Goal: Task Accomplishment & Management: Use online tool/utility

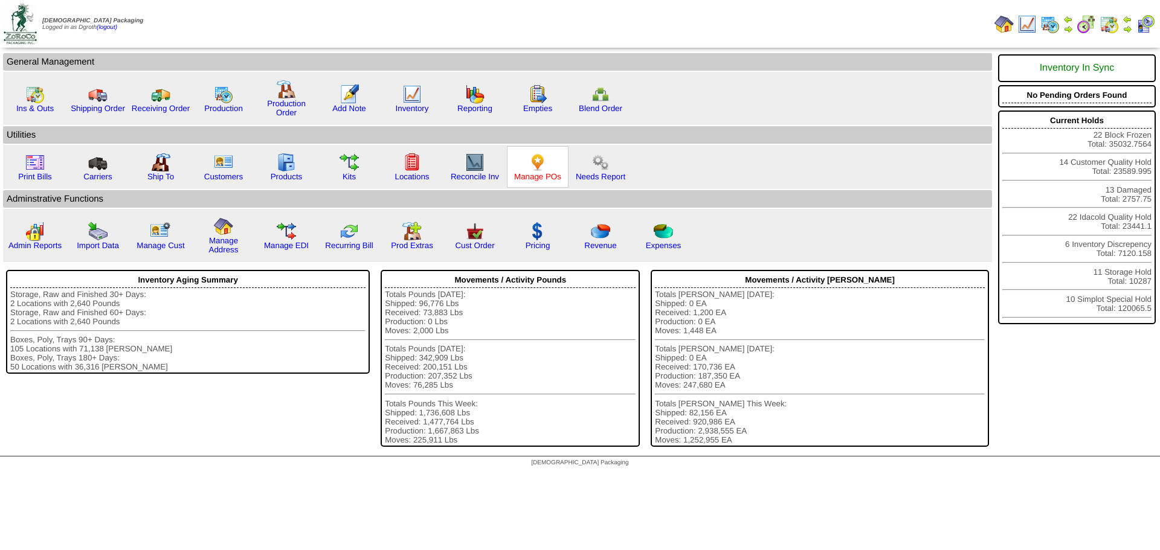
click at [528, 176] on link "Manage POs" at bounding box center [537, 176] width 47 height 9
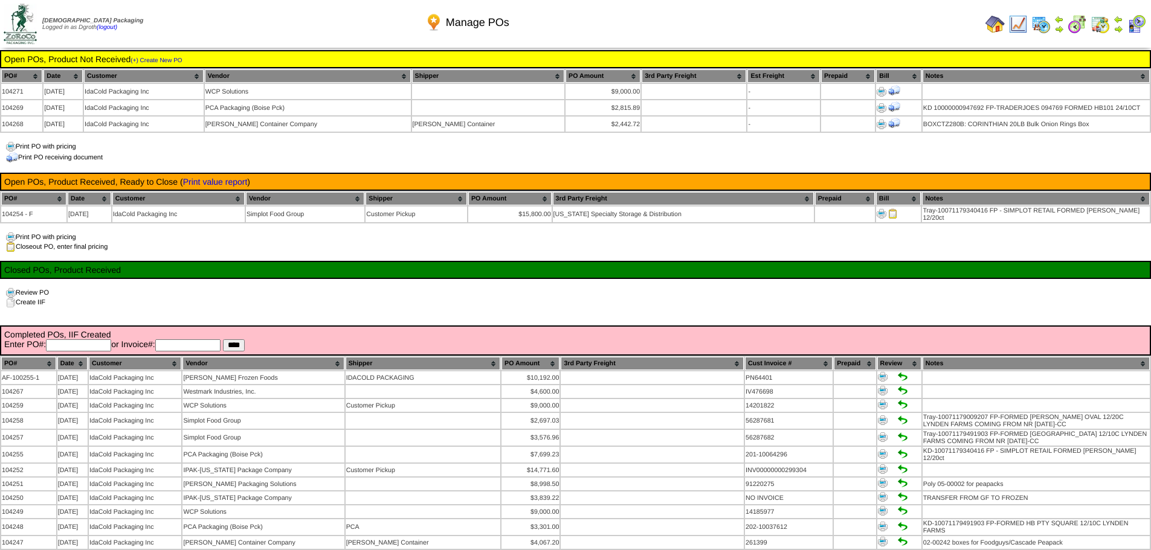
click at [88, 340] on input "text" at bounding box center [78, 346] width 65 height 12
type input "******"
click at [223, 340] on input "****" at bounding box center [234, 346] width 22 height 12
